Goal: Navigation & Orientation: Find specific page/section

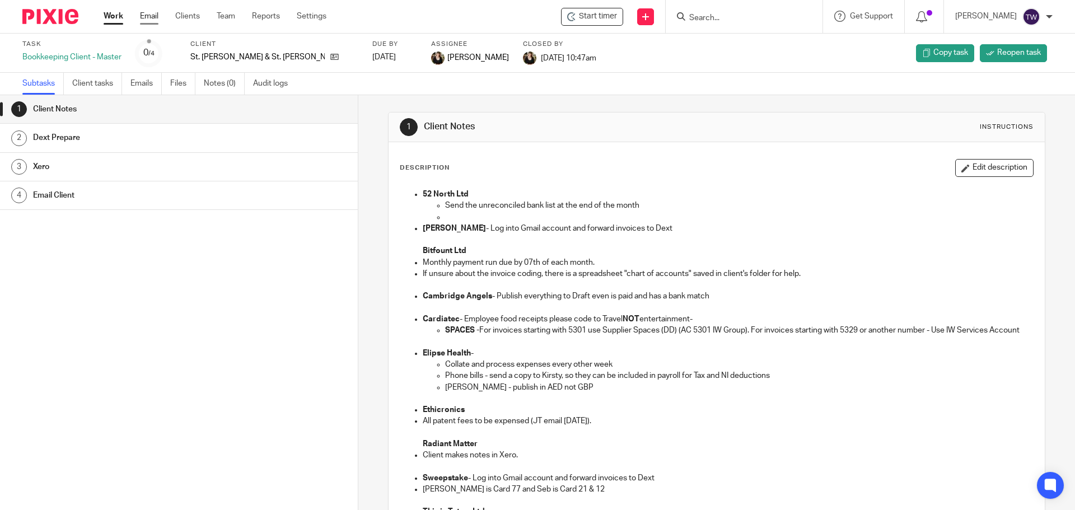
click at [150, 16] on link "Email" at bounding box center [149, 16] width 18 height 11
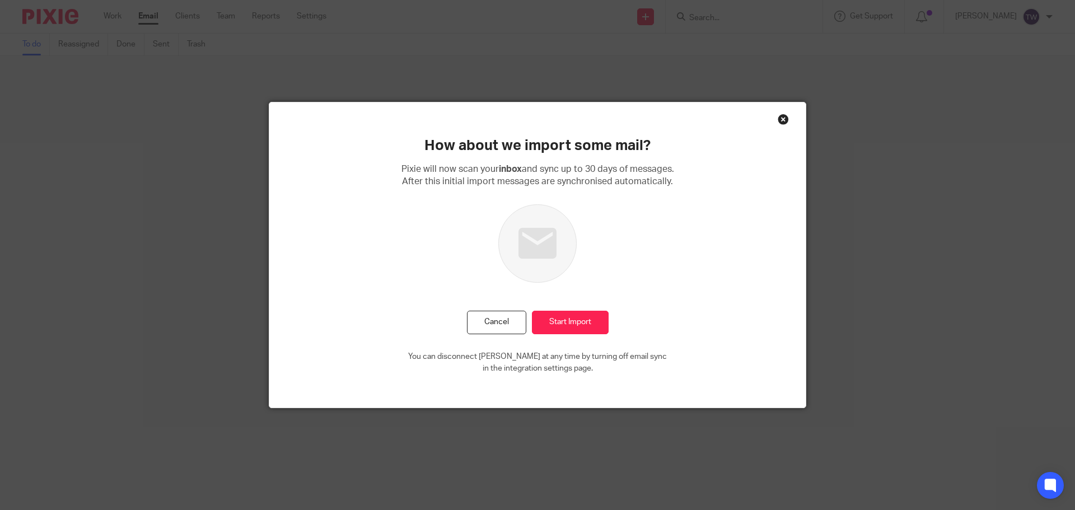
click at [782, 118] on div "Close this dialog window" at bounding box center [783, 119] width 11 height 11
